Goal: Information Seeking & Learning: Learn about a topic

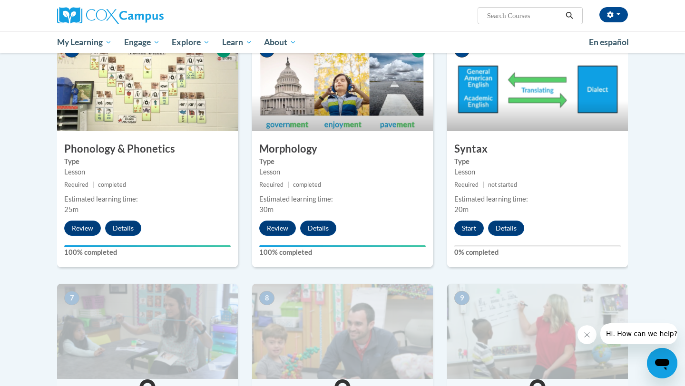
scroll to position [478, 0]
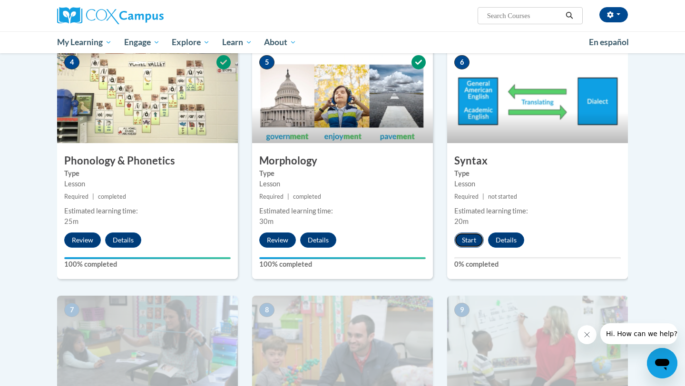
click at [467, 247] on button "Start" at bounding box center [470, 240] width 30 height 15
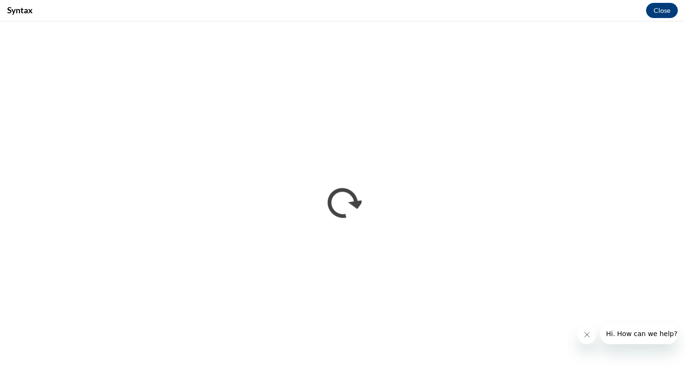
scroll to position [0, 0]
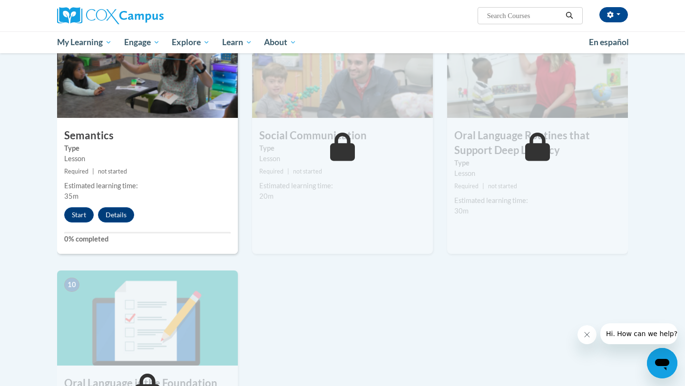
scroll to position [749, 0]
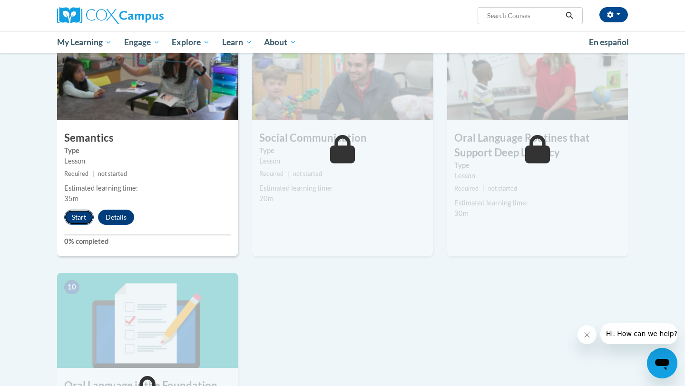
click at [79, 218] on button "Start" at bounding box center [79, 217] width 30 height 15
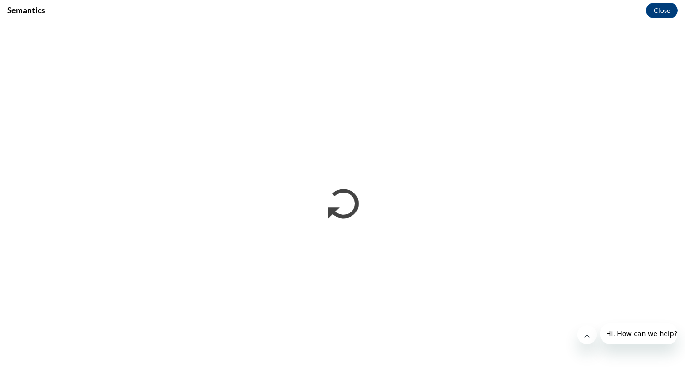
scroll to position [0, 0]
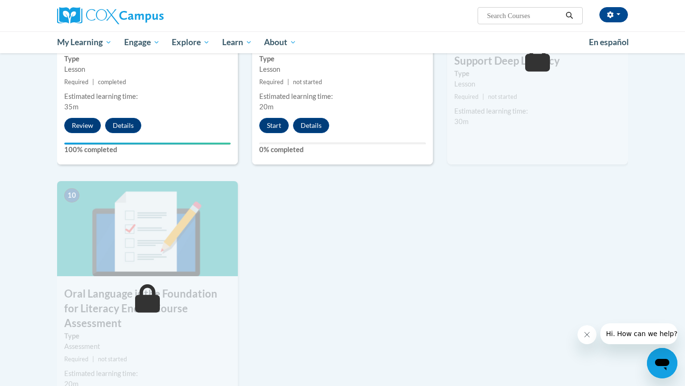
scroll to position [844, 0]
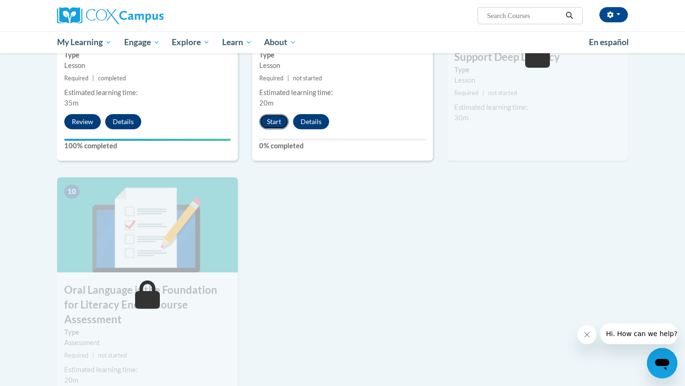
click at [271, 124] on button "Start" at bounding box center [274, 121] width 30 height 15
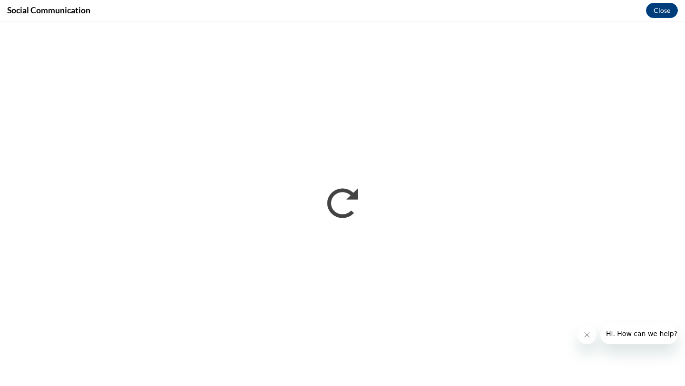
scroll to position [0, 0]
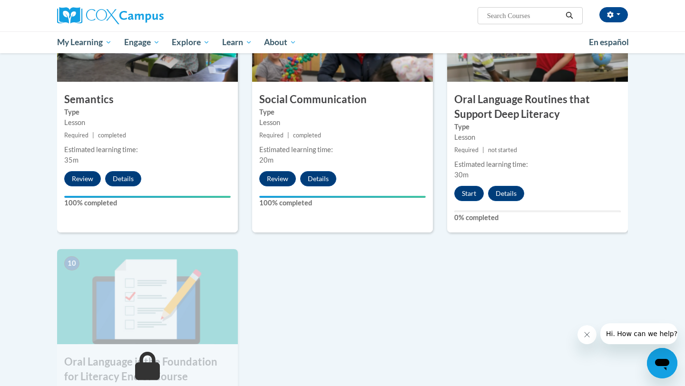
scroll to position [789, 0]
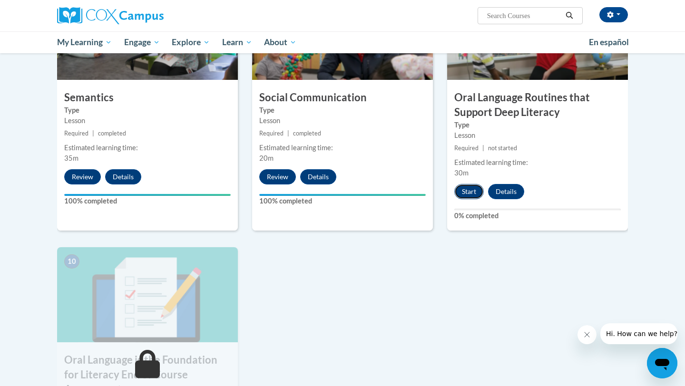
click at [473, 194] on button "Start" at bounding box center [470, 191] width 30 height 15
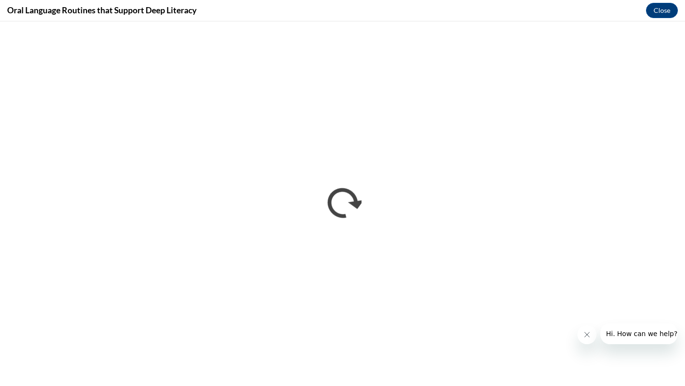
scroll to position [0, 0]
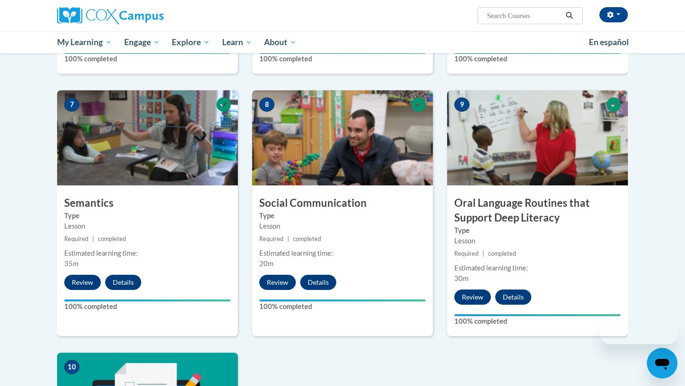
scroll to position [1139, 0]
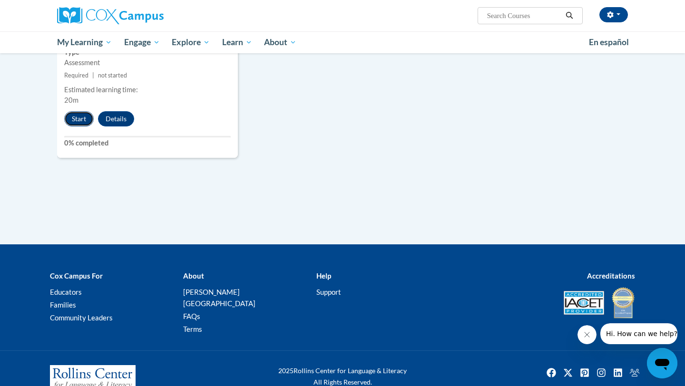
click at [78, 111] on button "Start" at bounding box center [79, 118] width 30 height 15
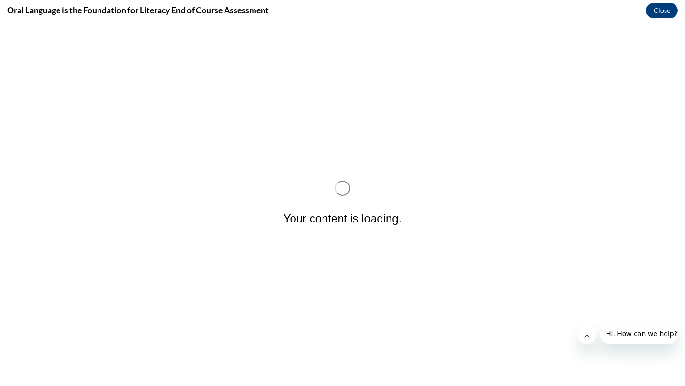
scroll to position [0, 0]
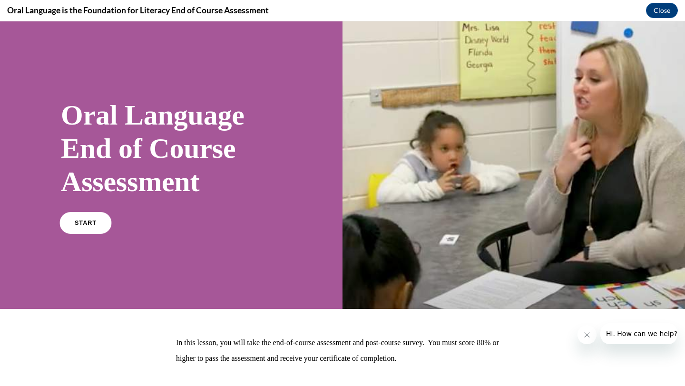
click at [91, 227] on link "START" at bounding box center [85, 223] width 52 height 22
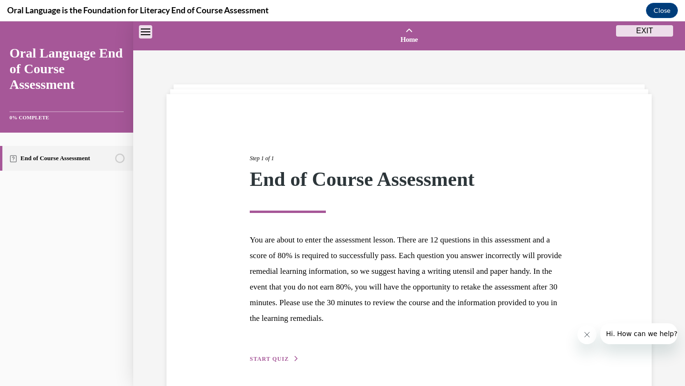
scroll to position [30, 0]
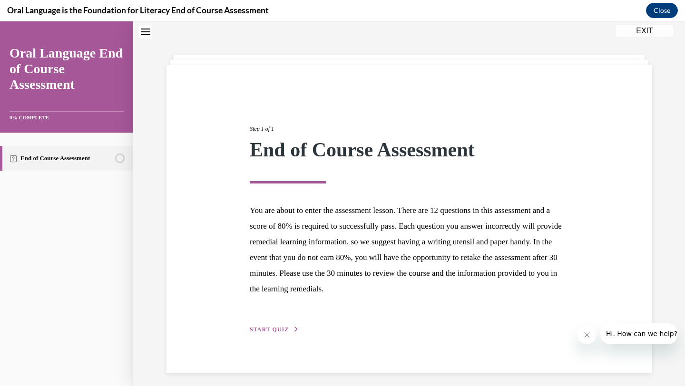
click at [271, 331] on span "START QUIZ" at bounding box center [269, 329] width 39 height 7
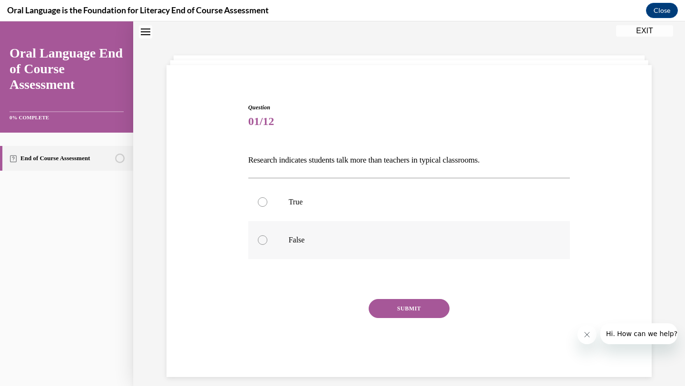
click at [296, 248] on label "False" at bounding box center [409, 240] width 322 height 38
click at [267, 245] on input "False" at bounding box center [263, 241] width 10 height 10
radio input "true"
click at [386, 309] on button "SUBMIT" at bounding box center [409, 308] width 81 height 19
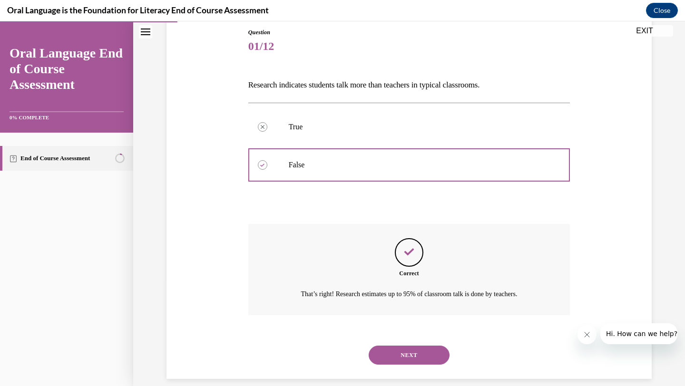
scroll to position [116, 0]
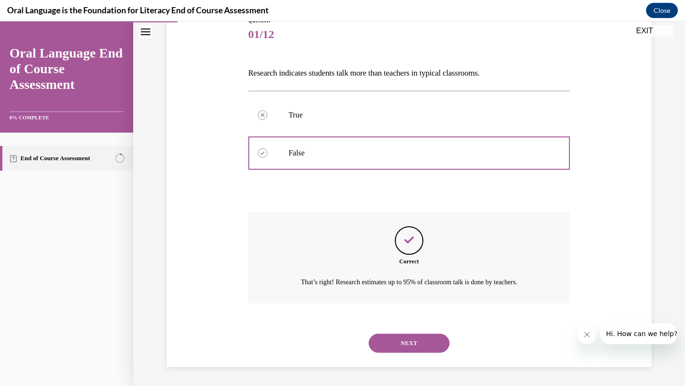
click at [399, 345] on button "NEXT" at bounding box center [409, 343] width 81 height 19
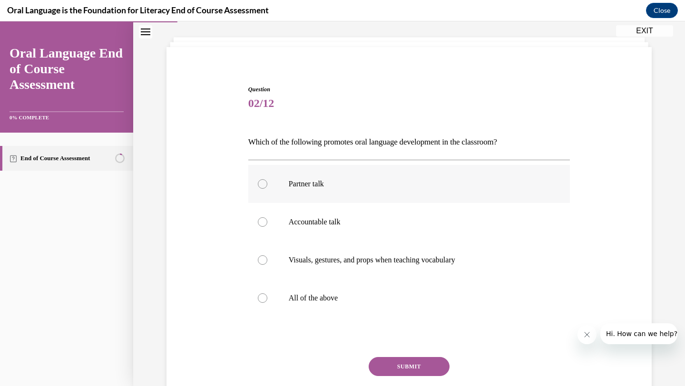
scroll to position [49, 0]
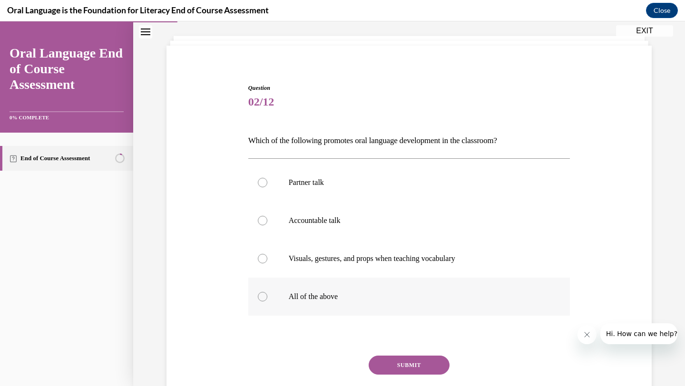
click at [303, 283] on label "All of the above" at bounding box center [409, 297] width 322 height 38
click at [267, 292] on input "All of the above" at bounding box center [263, 297] width 10 height 10
radio input "true"
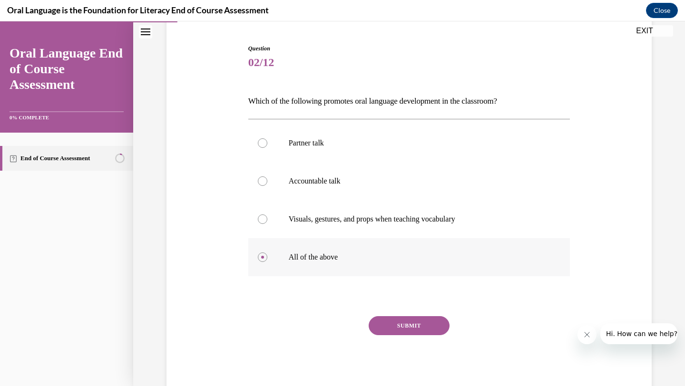
scroll to position [101, 0]
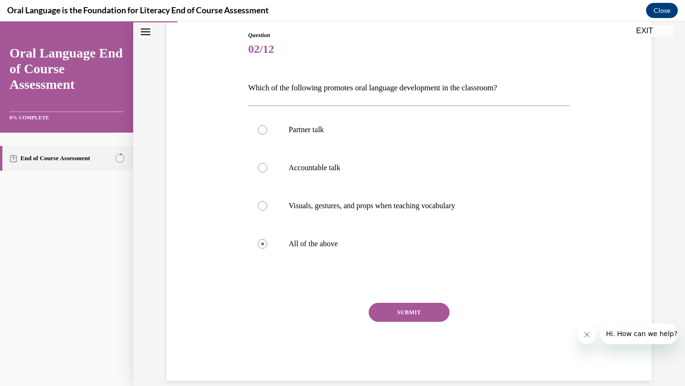
click at [392, 309] on button "SUBMIT" at bounding box center [409, 312] width 81 height 19
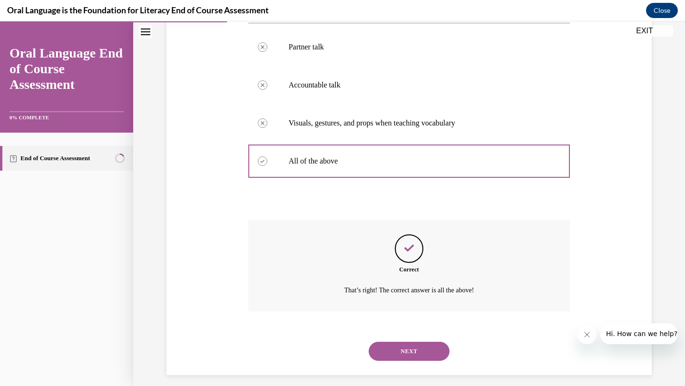
scroll to position [192, 0]
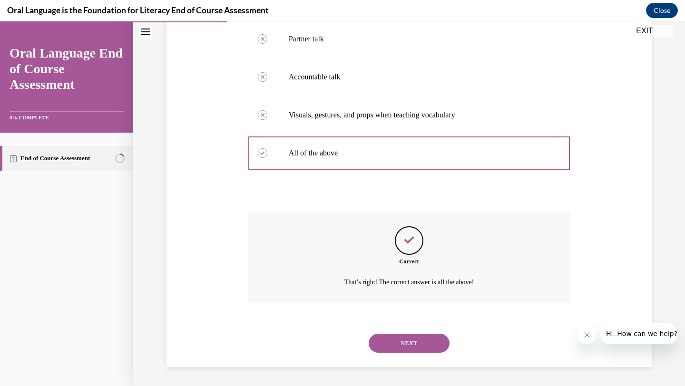
click at [406, 346] on button "NEXT" at bounding box center [409, 343] width 81 height 19
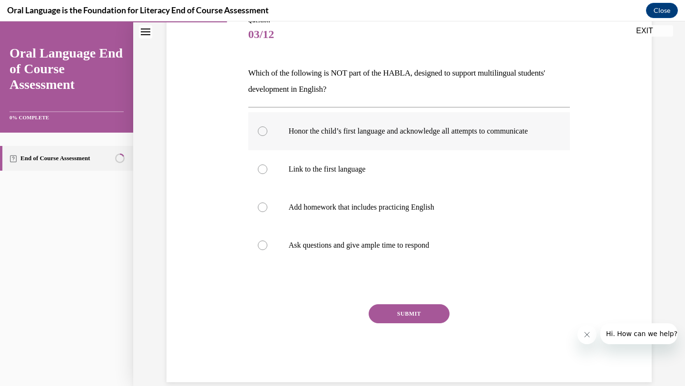
scroll to position [118, 0]
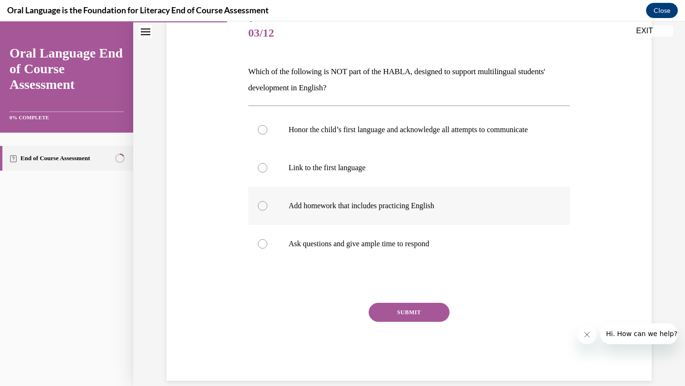
click at [329, 211] on p "Add homework that includes practicing English" at bounding box center [418, 206] width 258 height 10
click at [267, 211] on input "Add homework that includes practicing English" at bounding box center [263, 206] width 10 height 10
radio input "true"
click at [400, 322] on button "SUBMIT" at bounding box center [409, 312] width 81 height 19
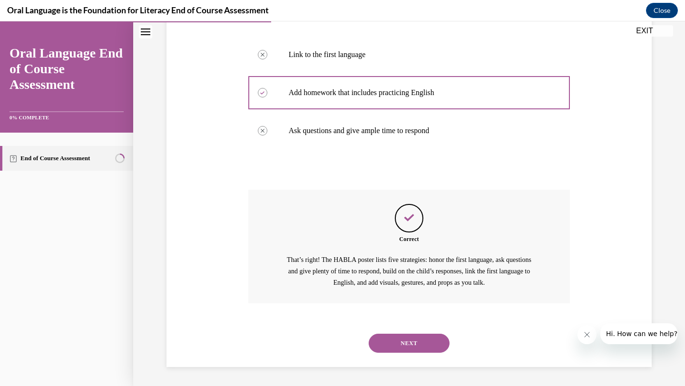
scroll to position [240, 0]
click at [396, 350] on button "NEXT" at bounding box center [409, 343] width 81 height 19
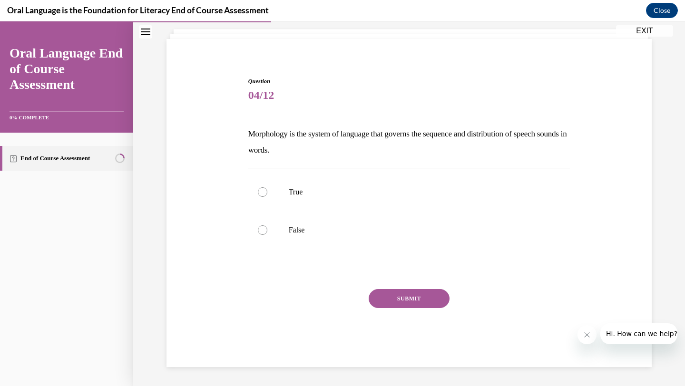
scroll to position [29, 0]
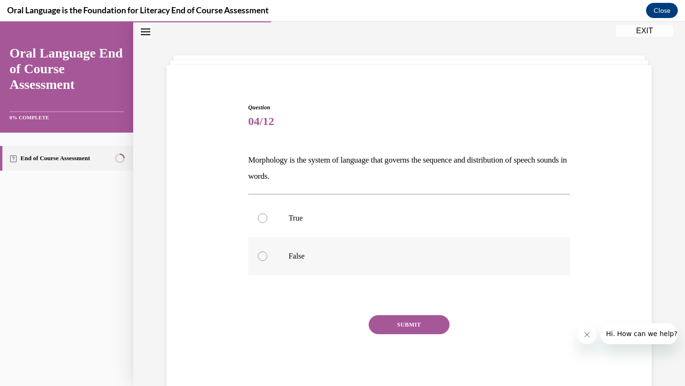
click at [300, 257] on p "False" at bounding box center [418, 257] width 258 height 10
click at [267, 257] on input "False" at bounding box center [263, 257] width 10 height 10
radio input "true"
click at [406, 326] on button "SUBMIT" at bounding box center [409, 325] width 81 height 19
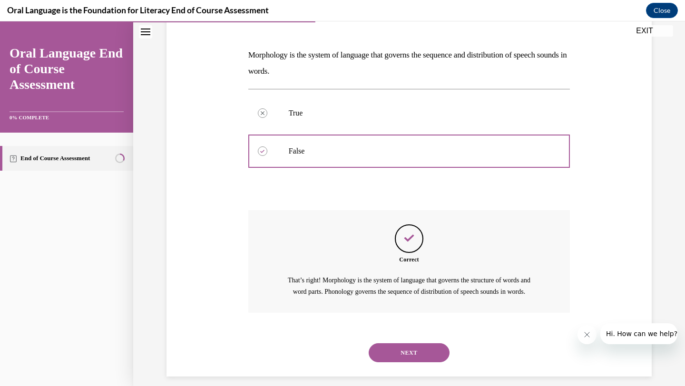
scroll to position [155, 0]
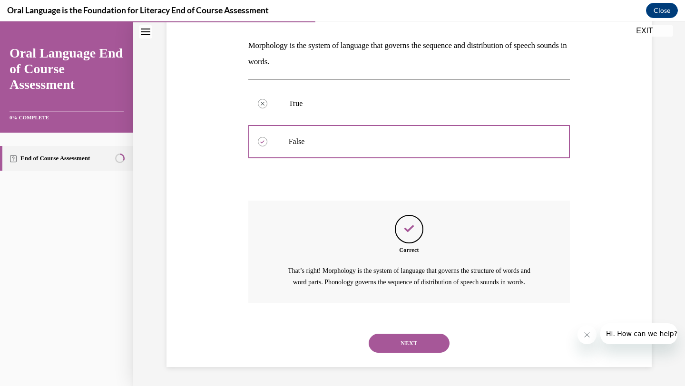
click at [410, 341] on button "NEXT" at bounding box center [409, 343] width 81 height 19
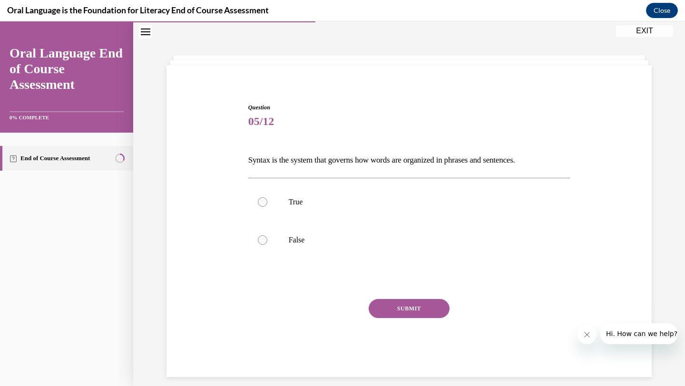
scroll to position [29, 0]
click at [336, 205] on p "True" at bounding box center [418, 203] width 258 height 10
click at [267, 205] on input "True" at bounding box center [263, 203] width 10 height 10
radio input "true"
click at [406, 306] on button "SUBMIT" at bounding box center [409, 308] width 81 height 19
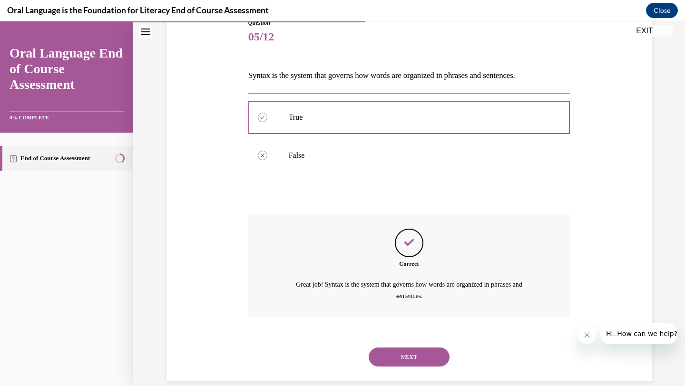
scroll to position [127, 0]
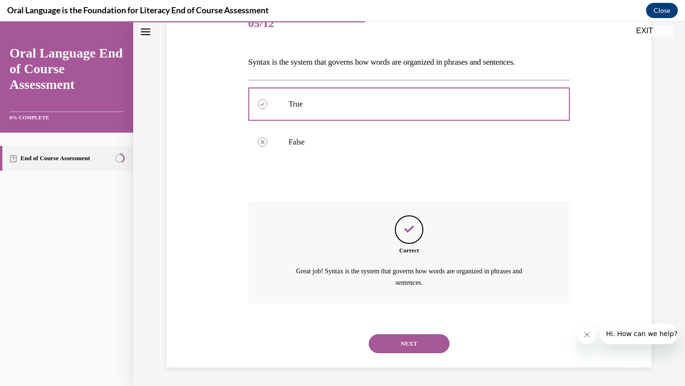
click at [410, 343] on button "NEXT" at bounding box center [409, 344] width 81 height 19
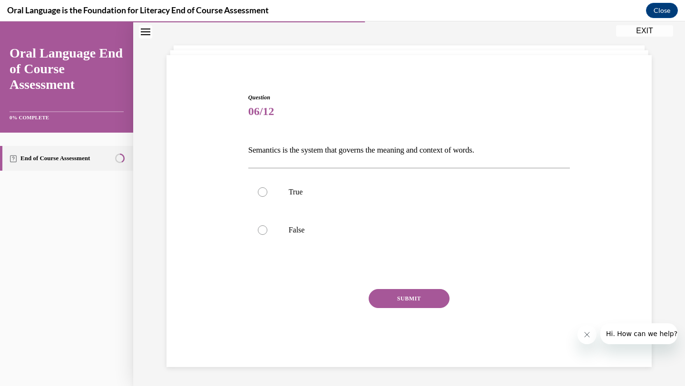
scroll to position [29, 0]
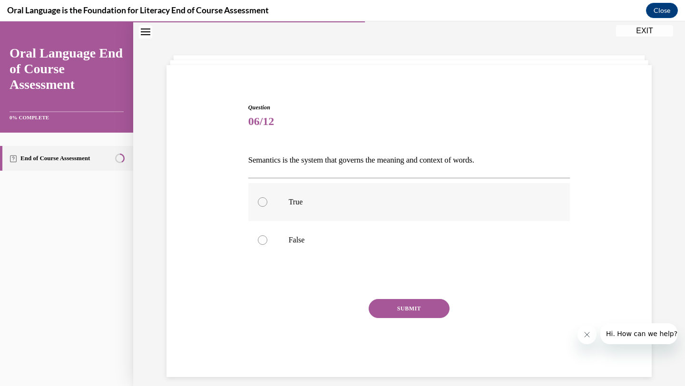
click at [376, 204] on p "True" at bounding box center [418, 203] width 258 height 10
click at [267, 204] on input "True" at bounding box center [263, 203] width 10 height 10
radio input "true"
click at [417, 307] on button "SUBMIT" at bounding box center [409, 308] width 81 height 19
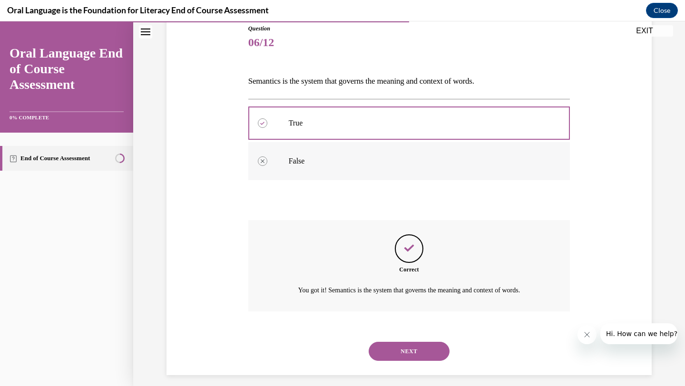
scroll to position [116, 0]
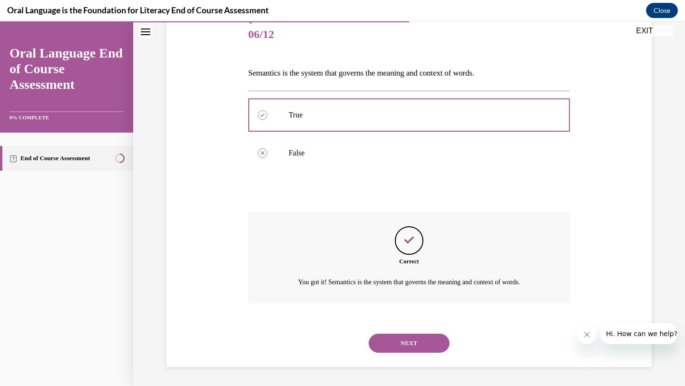
click at [407, 341] on button "NEXT" at bounding box center [409, 343] width 81 height 19
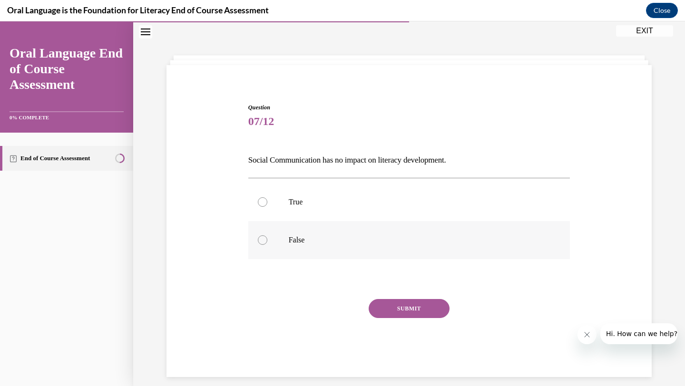
click at [378, 237] on p "False" at bounding box center [418, 241] width 258 height 10
click at [267, 237] on input "False" at bounding box center [263, 241] width 10 height 10
radio input "true"
click at [405, 312] on button "SUBMIT" at bounding box center [409, 308] width 81 height 19
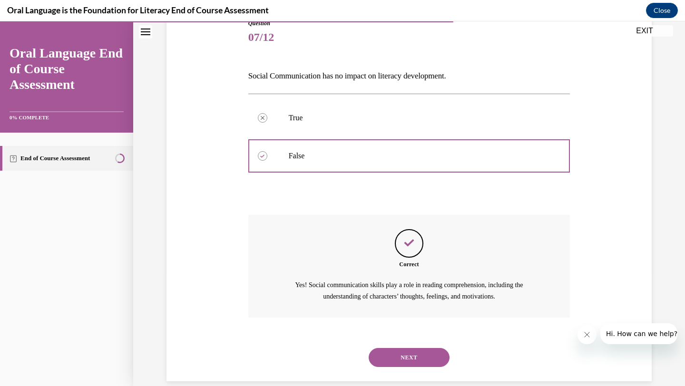
scroll to position [127, 0]
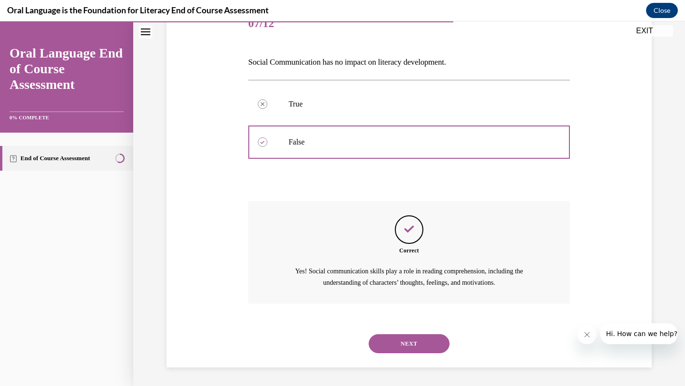
click at [403, 346] on button "NEXT" at bounding box center [409, 344] width 81 height 19
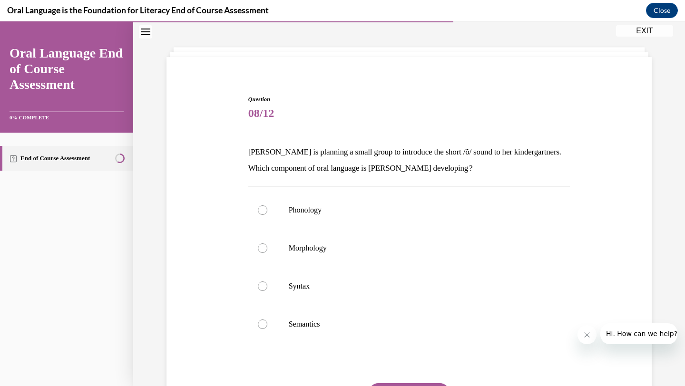
scroll to position [38, 0]
click at [373, 208] on p "Phonology" at bounding box center [418, 210] width 258 height 10
click at [267, 208] on input "Phonology" at bounding box center [263, 210] width 10 height 10
radio input "true"
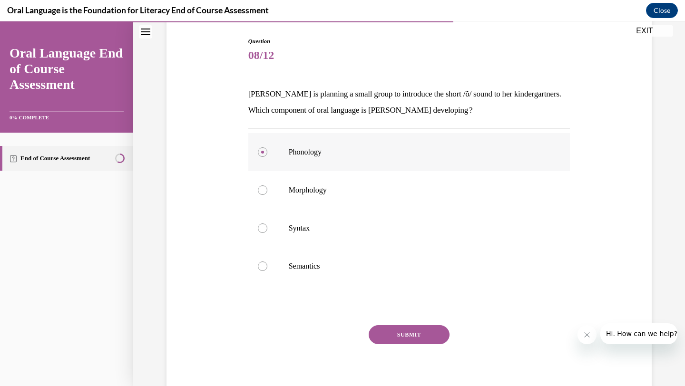
scroll to position [106, 0]
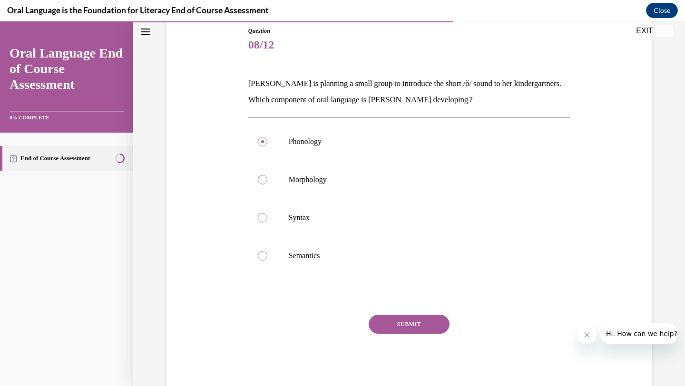
click at [385, 321] on button "SUBMIT" at bounding box center [409, 324] width 81 height 19
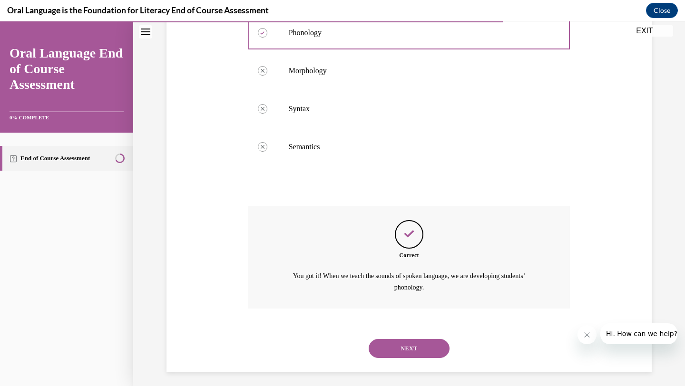
scroll to position [219, 0]
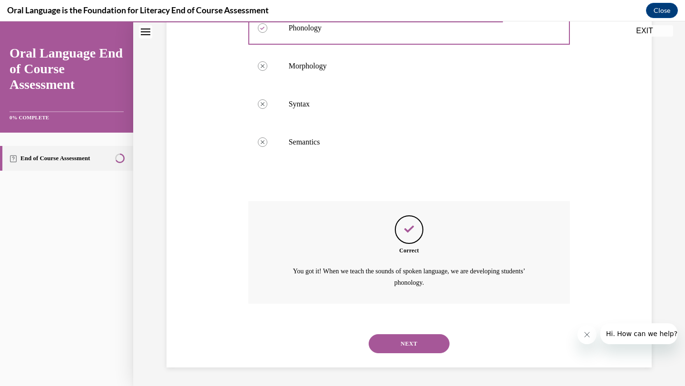
click at [397, 346] on button "NEXT" at bounding box center [409, 344] width 81 height 19
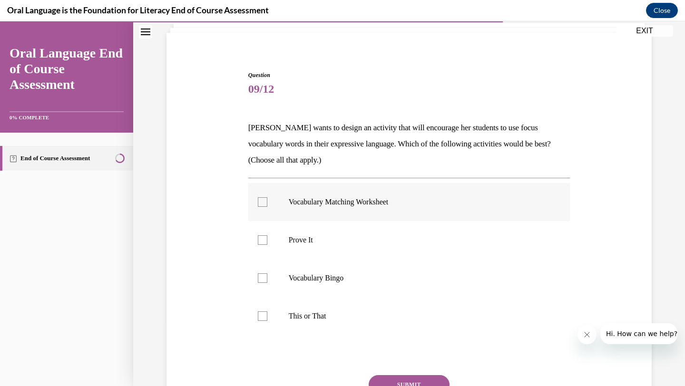
scroll to position [63, 0]
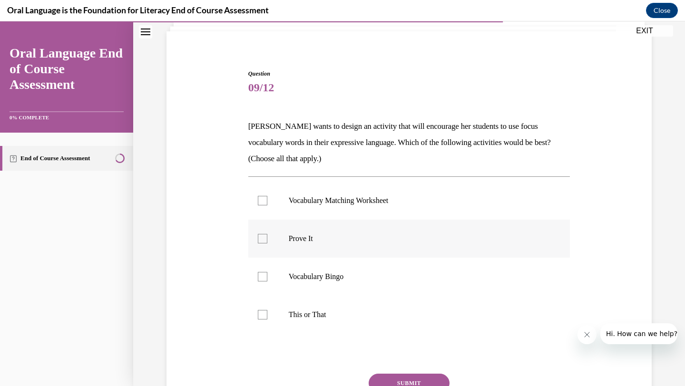
click at [354, 239] on p "Prove It" at bounding box center [418, 239] width 258 height 10
click at [267, 239] on input "Prove It" at bounding box center [263, 239] width 10 height 10
checkbox input "true"
click at [349, 268] on label "Vocabulary Bingo" at bounding box center [409, 277] width 322 height 38
click at [267, 272] on input "Vocabulary Bingo" at bounding box center [263, 277] width 10 height 10
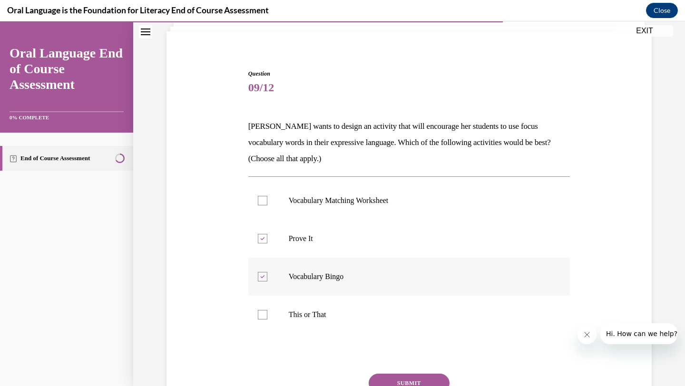
click at [327, 277] on p "Vocabulary Bingo" at bounding box center [418, 277] width 258 height 10
click at [267, 277] on input "Vocabulary Bingo" at bounding box center [263, 277] width 10 height 10
checkbox input "false"
click at [317, 314] on p "This or That" at bounding box center [418, 315] width 258 height 10
click at [267, 314] on input "This or That" at bounding box center [263, 315] width 10 height 10
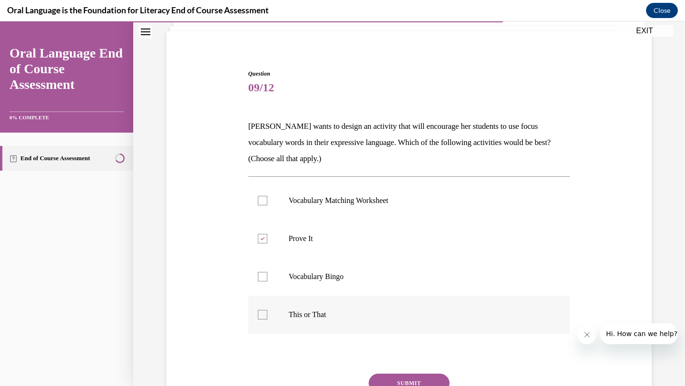
checkbox input "true"
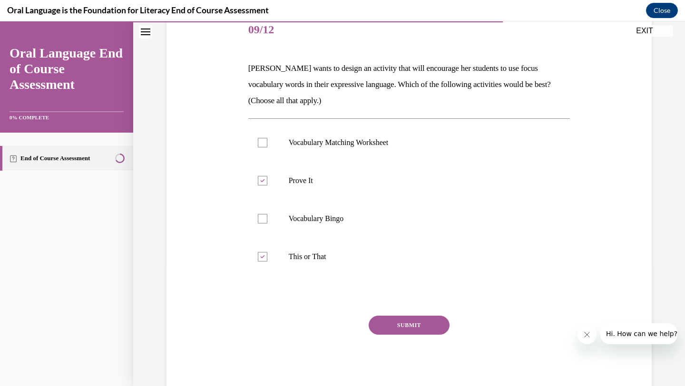
scroll to position [122, 0]
click at [397, 326] on button "SUBMIT" at bounding box center [409, 324] width 81 height 19
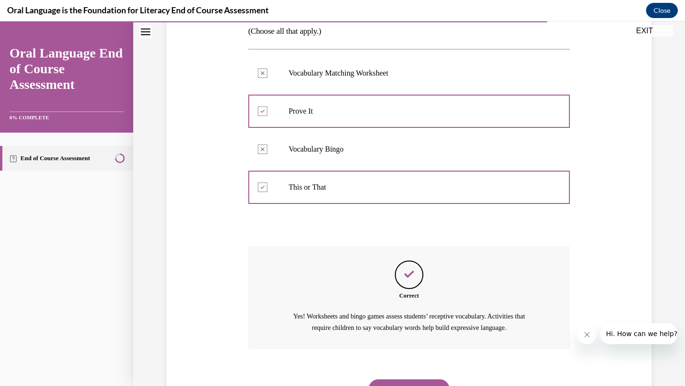
scroll to position [236, 0]
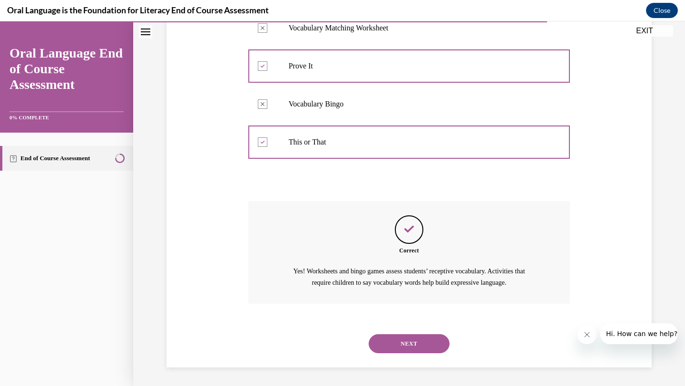
click at [414, 345] on button "NEXT" at bounding box center [409, 344] width 81 height 19
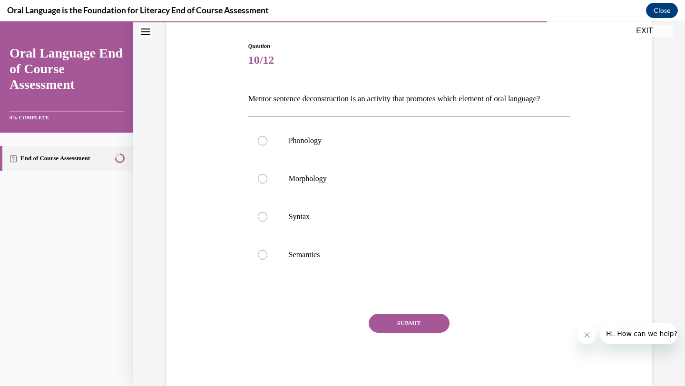
scroll to position [77, 0]
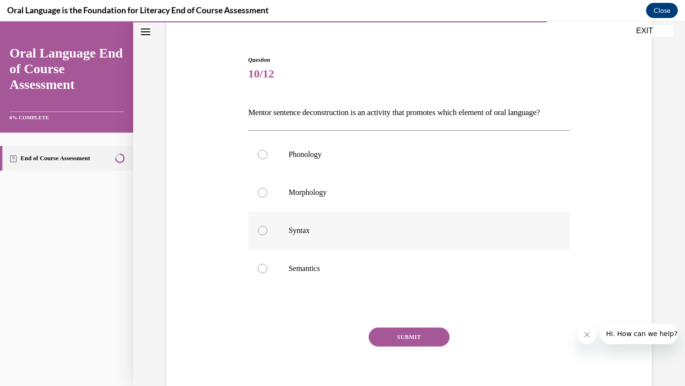
click at [304, 236] on p "Syntax" at bounding box center [418, 231] width 258 height 10
click at [267, 236] on input "Syntax" at bounding box center [263, 231] width 10 height 10
radio input "true"
click at [439, 347] on button "SUBMIT" at bounding box center [409, 337] width 81 height 19
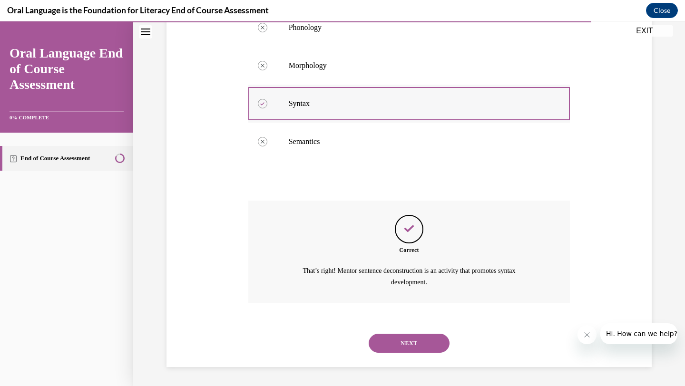
scroll to position [219, 0]
click at [419, 338] on button "NEXT" at bounding box center [409, 343] width 81 height 19
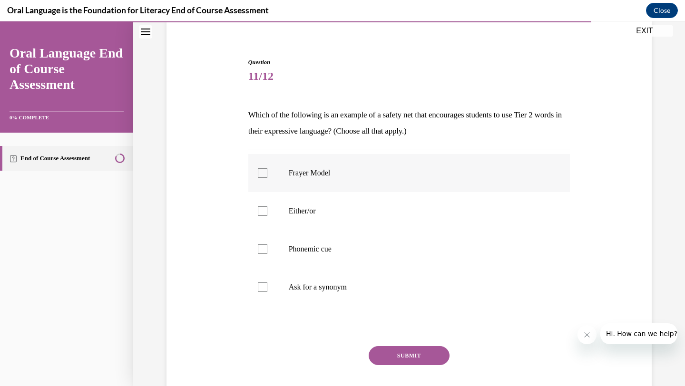
scroll to position [74, 0]
click at [366, 223] on label "Either/or" at bounding box center [409, 212] width 322 height 38
click at [267, 217] on input "Either/or" at bounding box center [263, 212] width 10 height 10
checkbox input "true"
click at [357, 249] on p "Phonemic cue" at bounding box center [418, 250] width 258 height 10
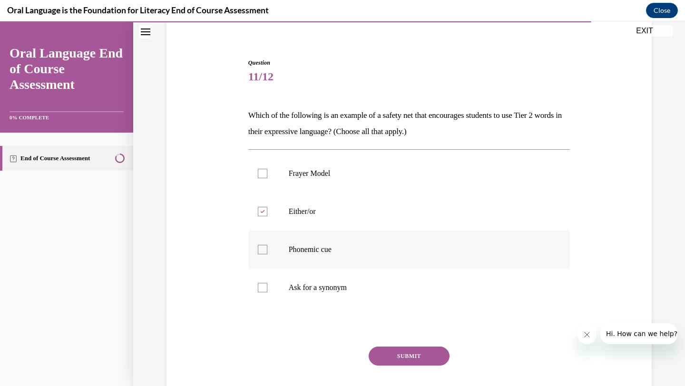
click at [267, 249] on input "Phonemic cue" at bounding box center [263, 250] width 10 height 10
checkbox input "true"
click at [339, 280] on label "Ask for a synonym" at bounding box center [409, 288] width 322 height 38
click at [267, 283] on input "Ask for a synonym" at bounding box center [263, 288] width 10 height 10
checkbox input "true"
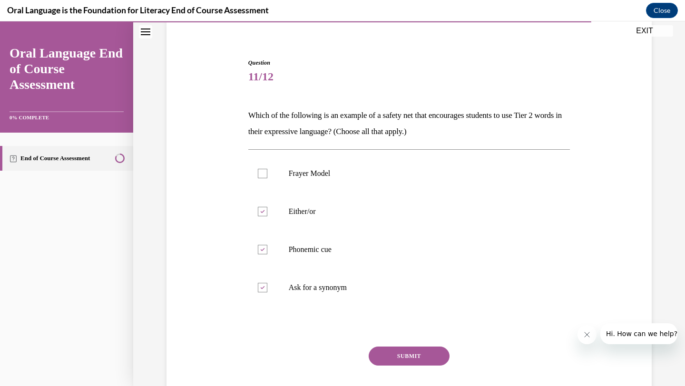
click at [395, 360] on button "SUBMIT" at bounding box center [409, 356] width 81 height 19
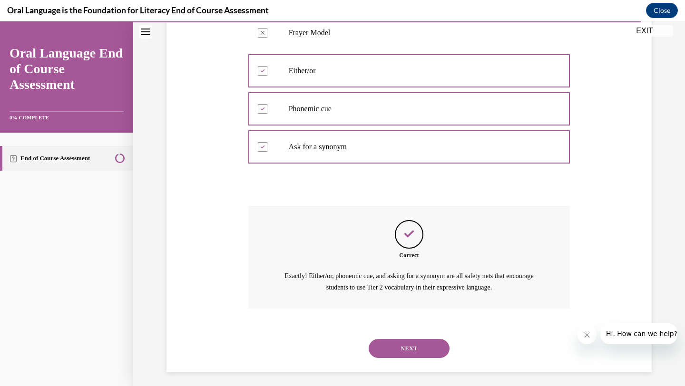
scroll to position [219, 0]
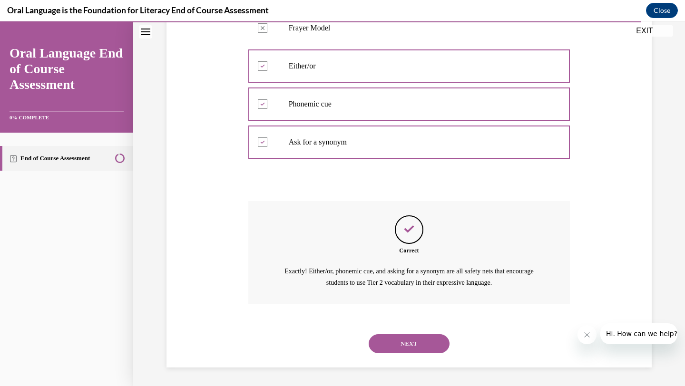
click at [395, 338] on button "NEXT" at bounding box center [409, 344] width 81 height 19
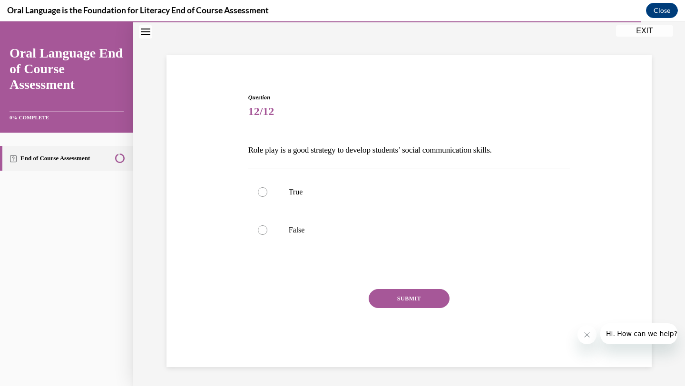
scroll to position [29, 0]
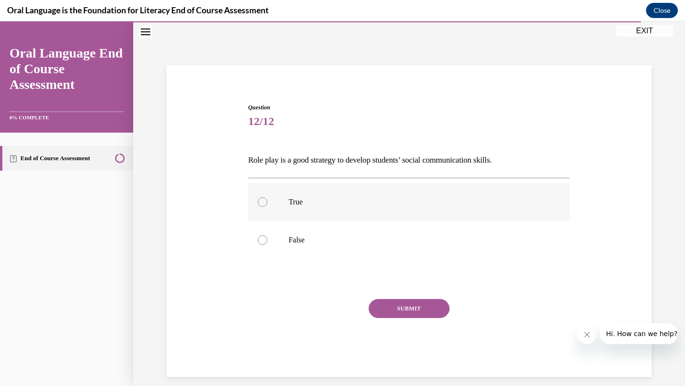
click at [311, 200] on p "True" at bounding box center [418, 203] width 258 height 10
click at [267, 200] on input "True" at bounding box center [263, 203] width 10 height 10
radio input "true"
click at [434, 314] on button "SUBMIT" at bounding box center [409, 308] width 81 height 19
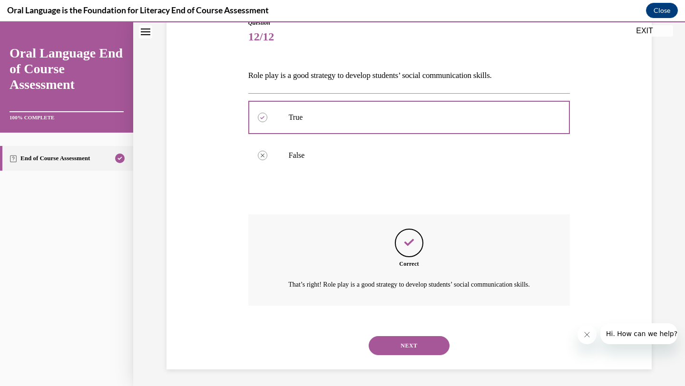
scroll to position [127, 0]
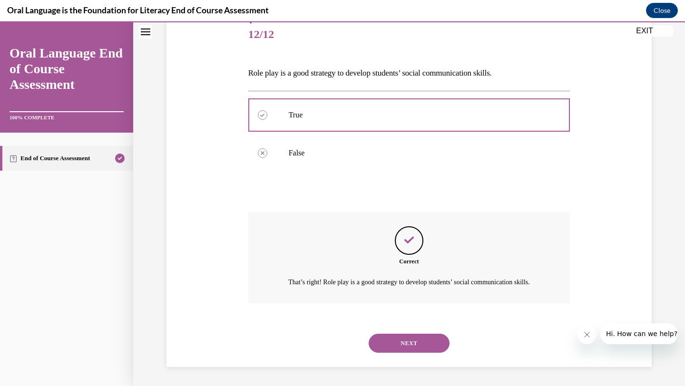
click at [406, 346] on button "NEXT" at bounding box center [409, 343] width 81 height 19
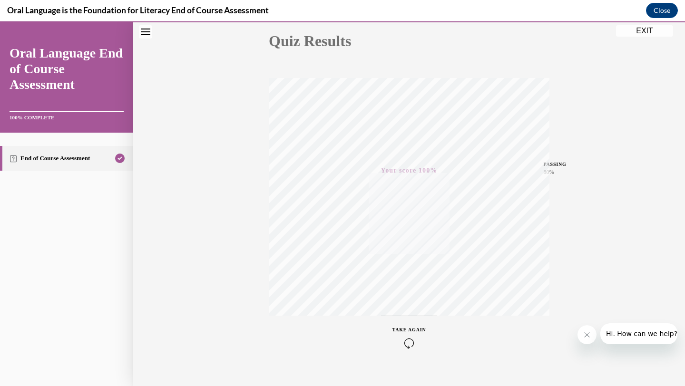
scroll to position [123, 0]
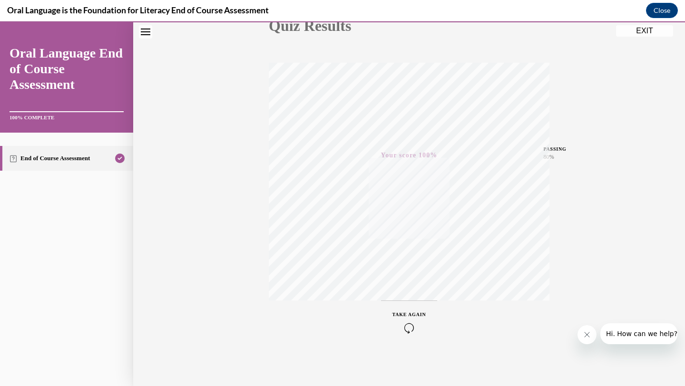
click at [645, 31] on button "EXIT" at bounding box center [644, 30] width 57 height 11
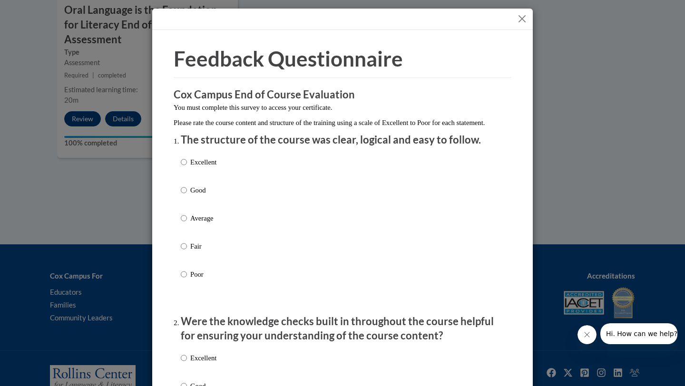
click at [524, 18] on button "Close" at bounding box center [522, 19] width 12 height 12
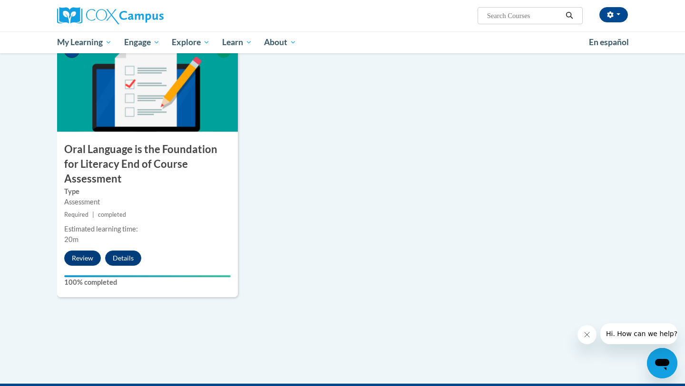
scroll to position [998, 0]
